Goal: Transaction & Acquisition: Purchase product/service

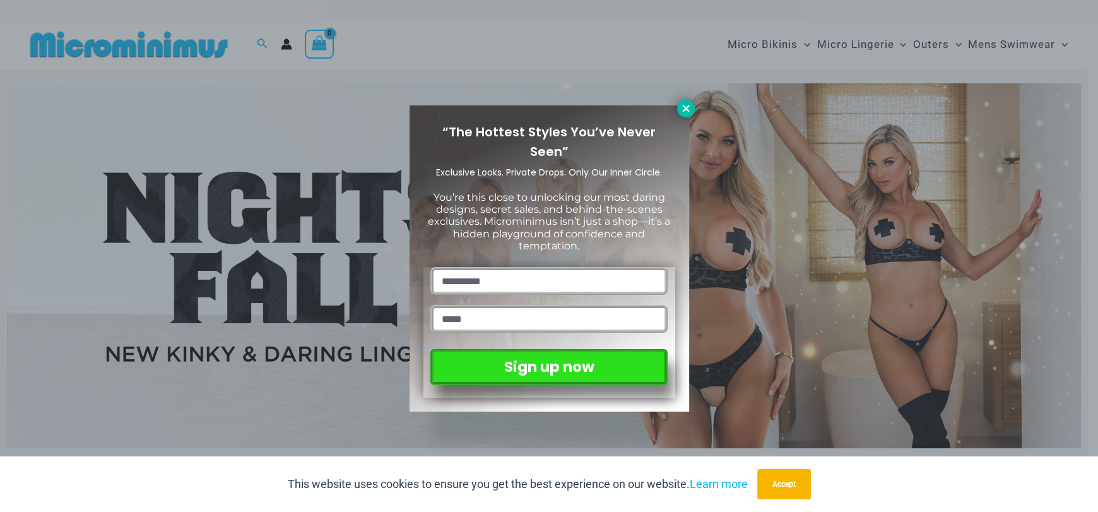
click at [690, 114] on icon at bounding box center [685, 108] width 11 height 11
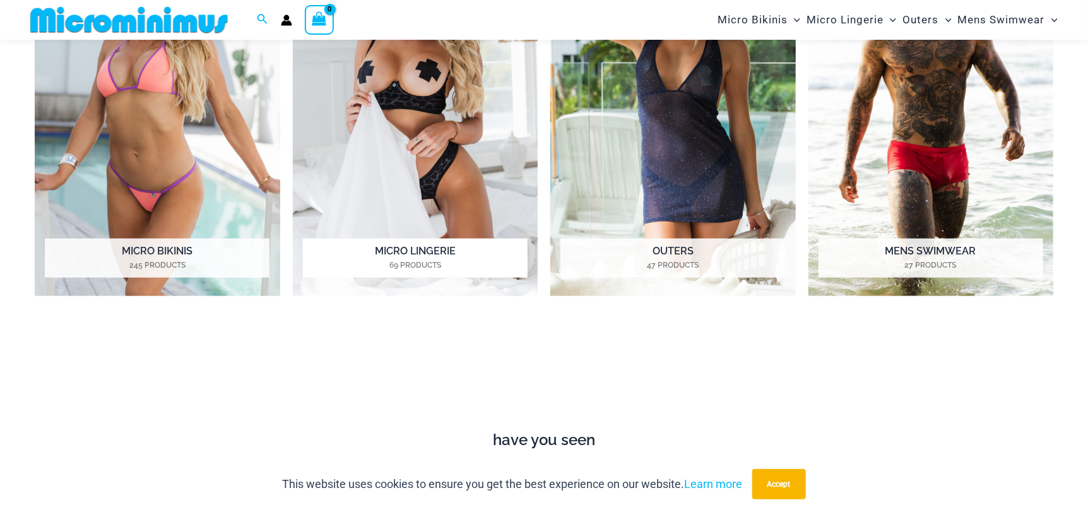
scroll to position [620, 0]
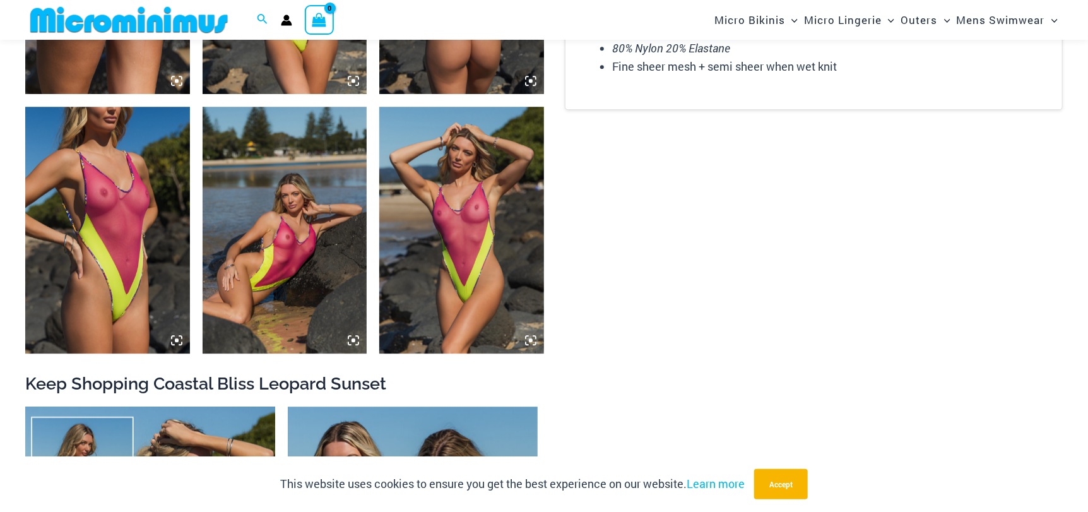
scroll to position [2071, 0]
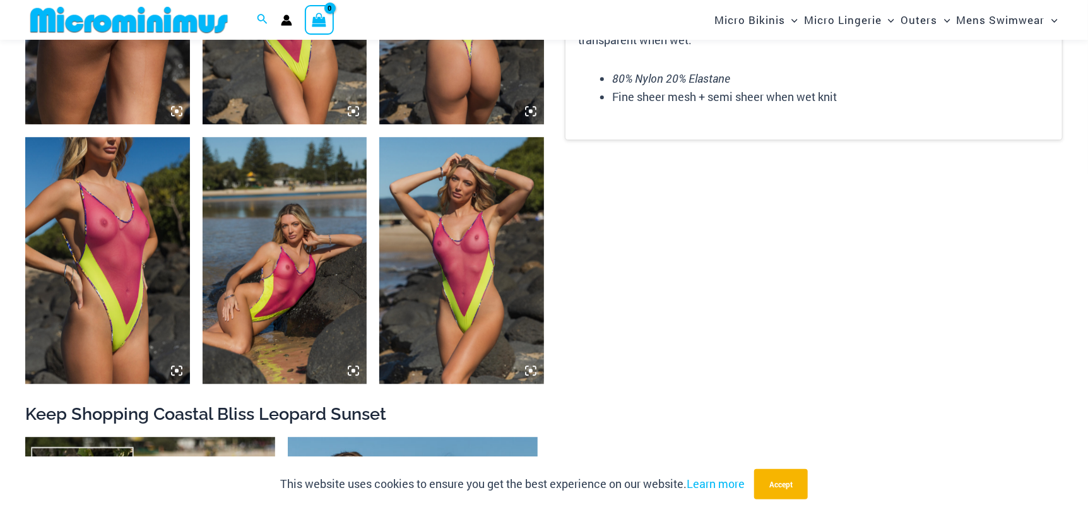
click at [476, 308] on img at bounding box center [461, 260] width 165 height 247
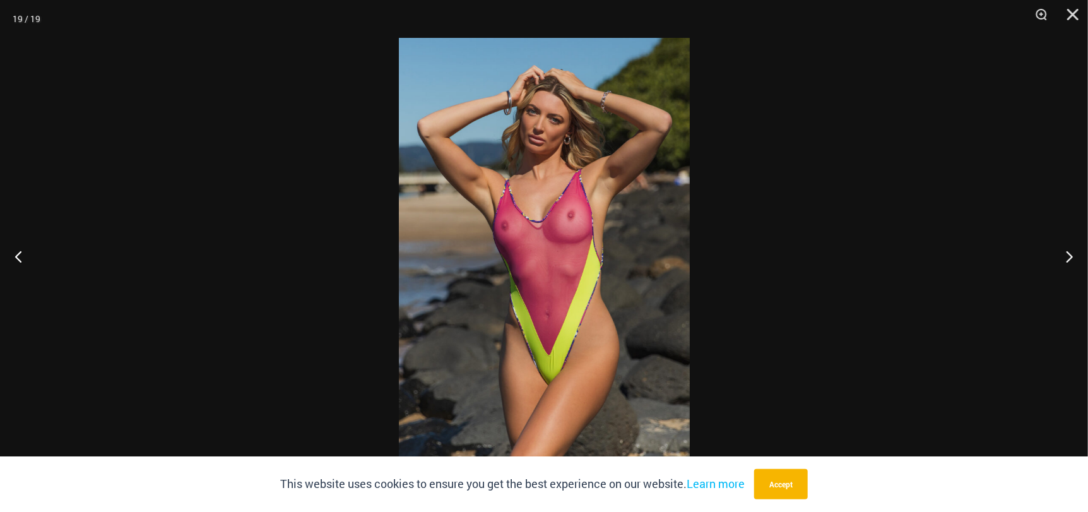
click at [476, 307] on img at bounding box center [544, 256] width 291 height 436
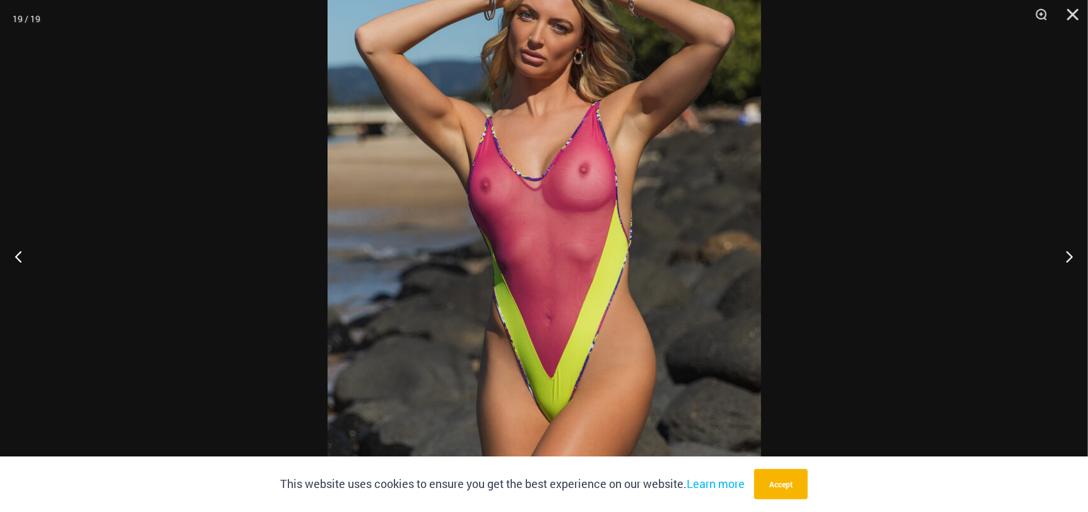
click at [476, 307] on img at bounding box center [543, 230] width 433 height 650
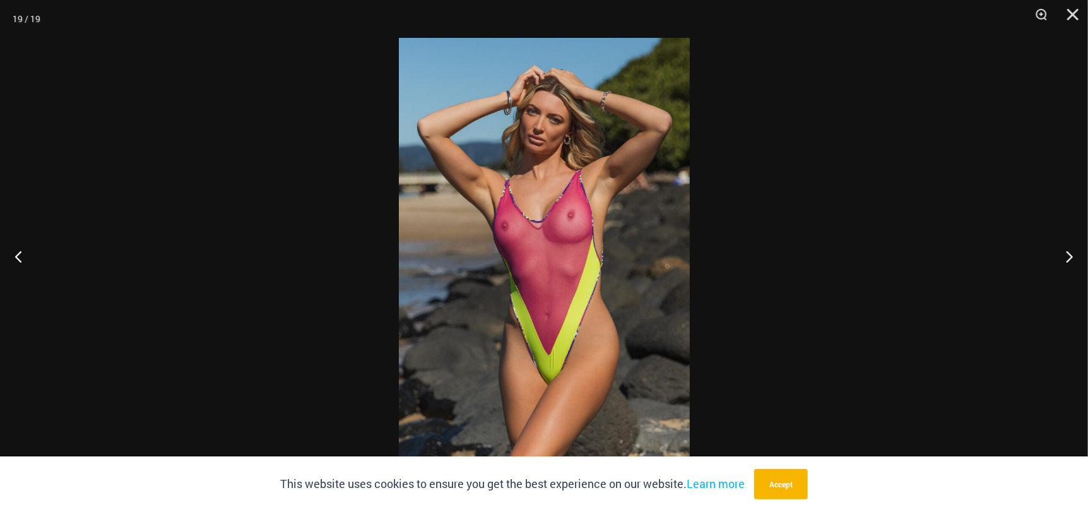
click at [476, 307] on img at bounding box center [544, 256] width 291 height 436
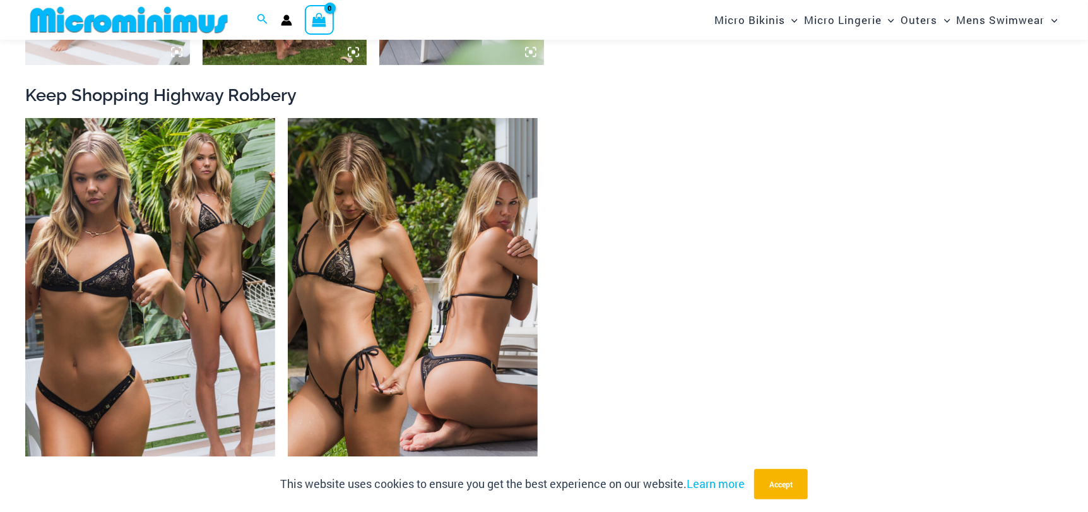
scroll to position [1881, 0]
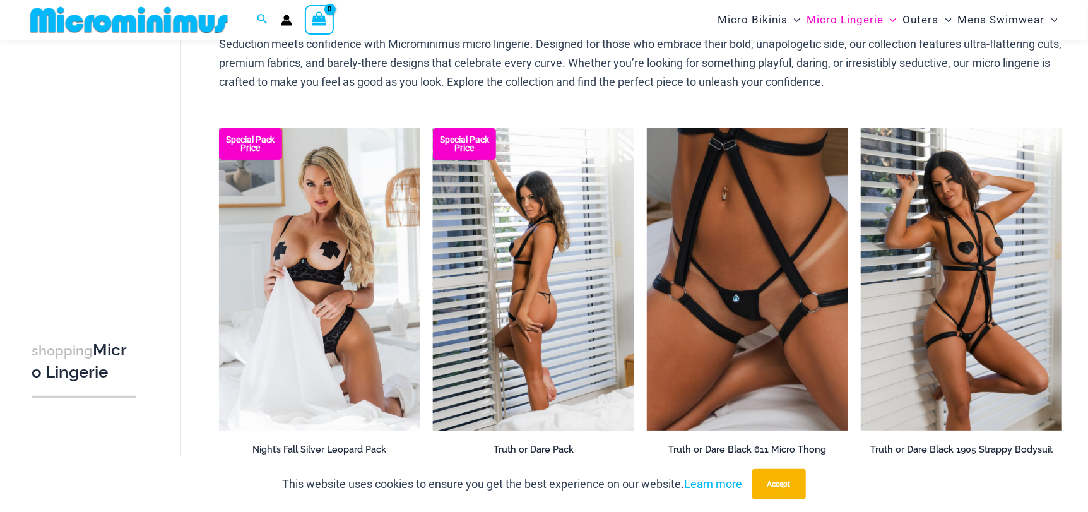
scroll to position [180, 0]
